Goal: Information Seeking & Learning: Find specific fact

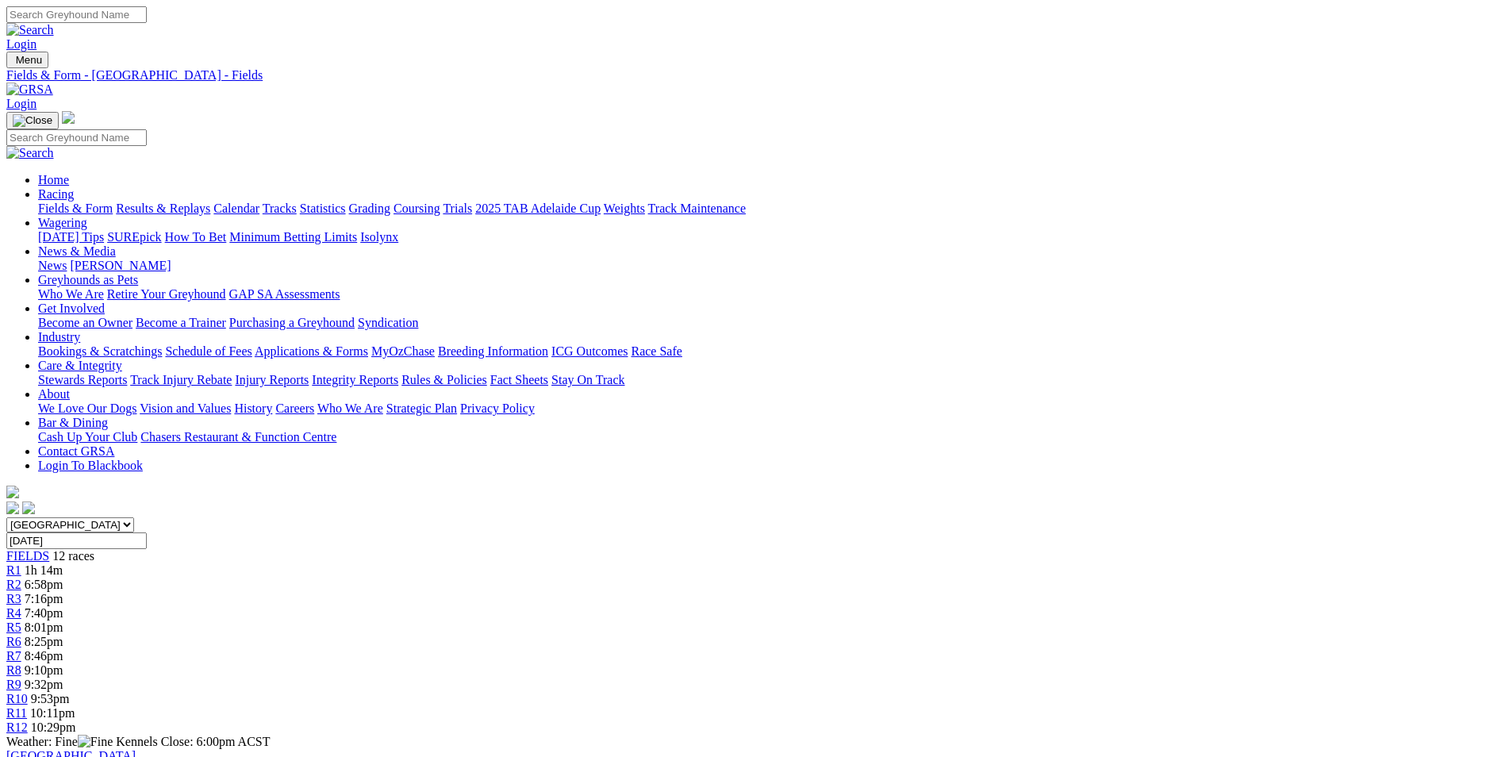
scroll to position [1507, 0]
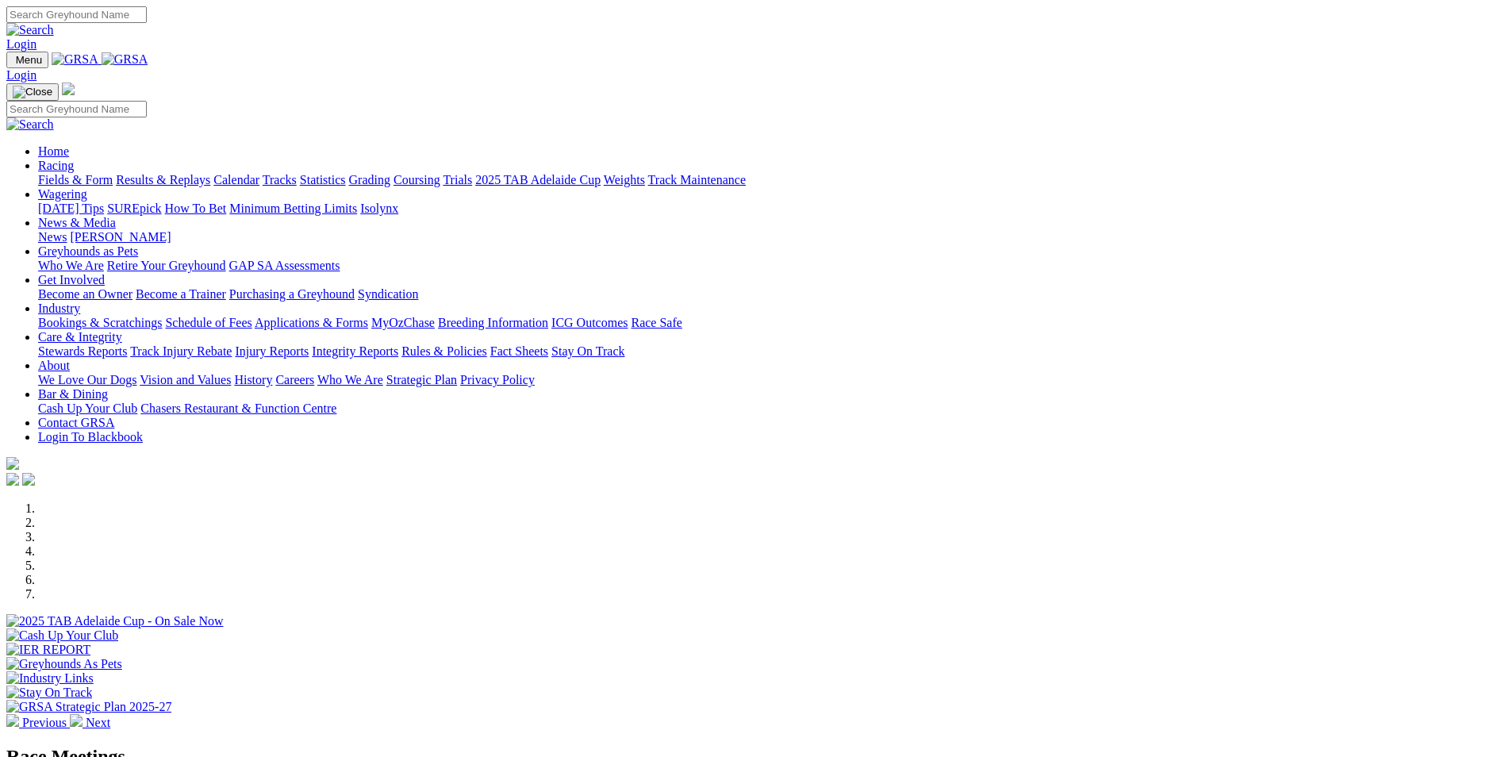
click at [127, 344] on link "Stewards Reports" at bounding box center [82, 350] width 89 height 13
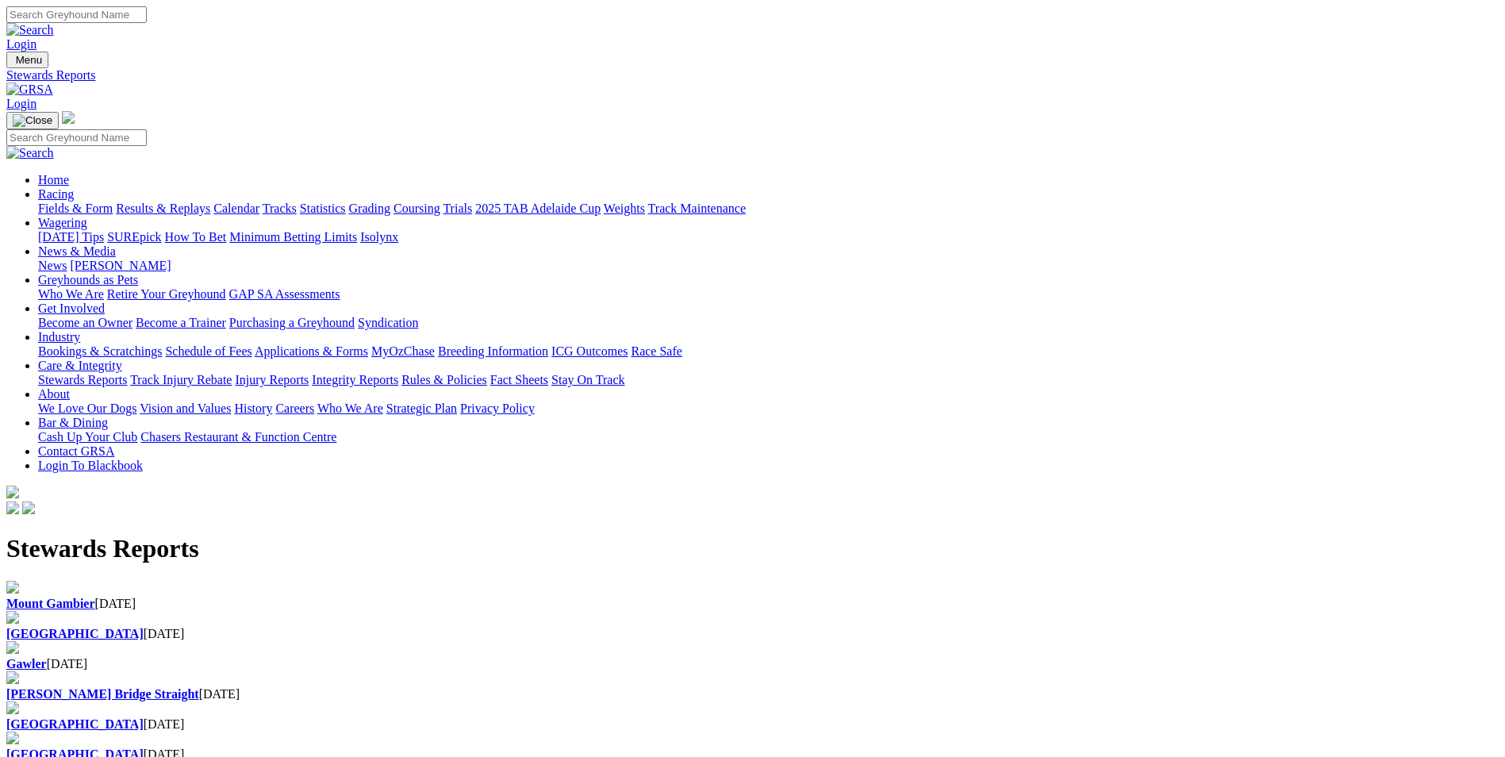
click at [545, 627] on div "Angle Park 02 Oct 2025" at bounding box center [752, 634] width 1492 height 14
